Goal: Navigation & Orientation: Find specific page/section

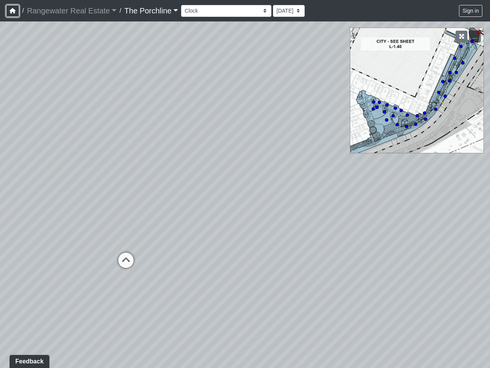
click at [13, 11] on icon "button" at bounding box center [13, 10] width 6 height 5
click at [471, 11] on button "Sign in" at bounding box center [470, 11] width 23 height 12
click at [462, 36] on icon "button" at bounding box center [461, 36] width 5 height 5
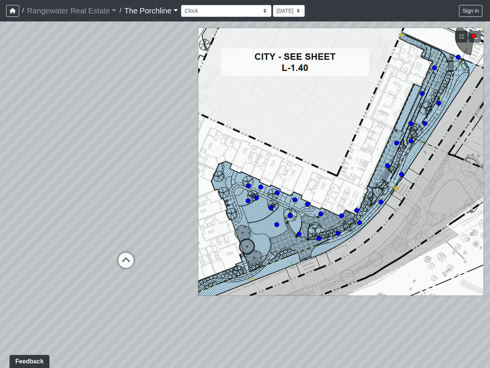
click at [475, 36] on circle at bounding box center [474, 36] width 5 height 5
click at [126, 260] on icon at bounding box center [126, 263] width 23 height 23
select select "qCBw96Jw3V9nArrf8ZJNJJ"
